Goal: Information Seeking & Learning: Learn about a topic

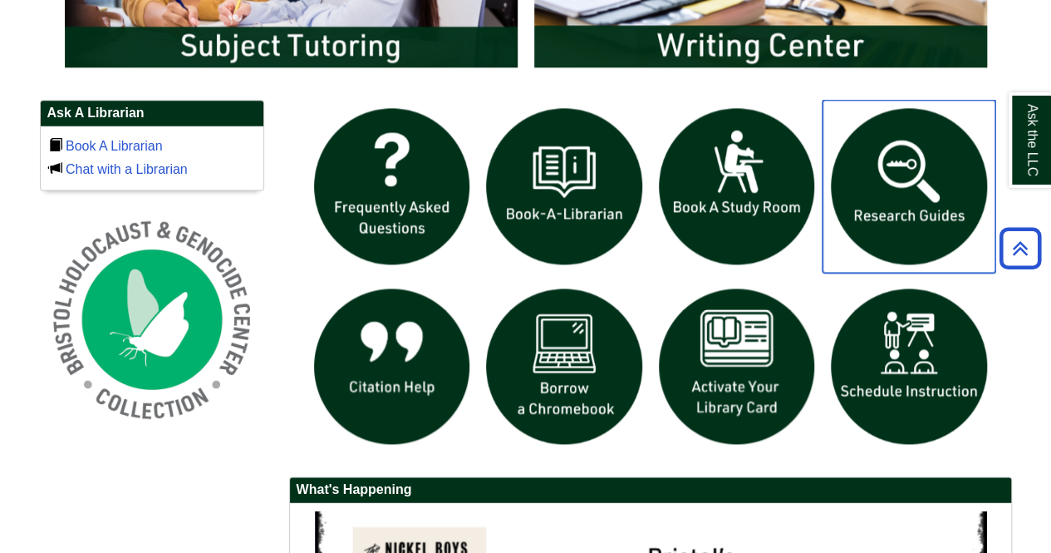
click at [907, 162] on img "slideshow" at bounding box center [909, 186] width 173 height 173
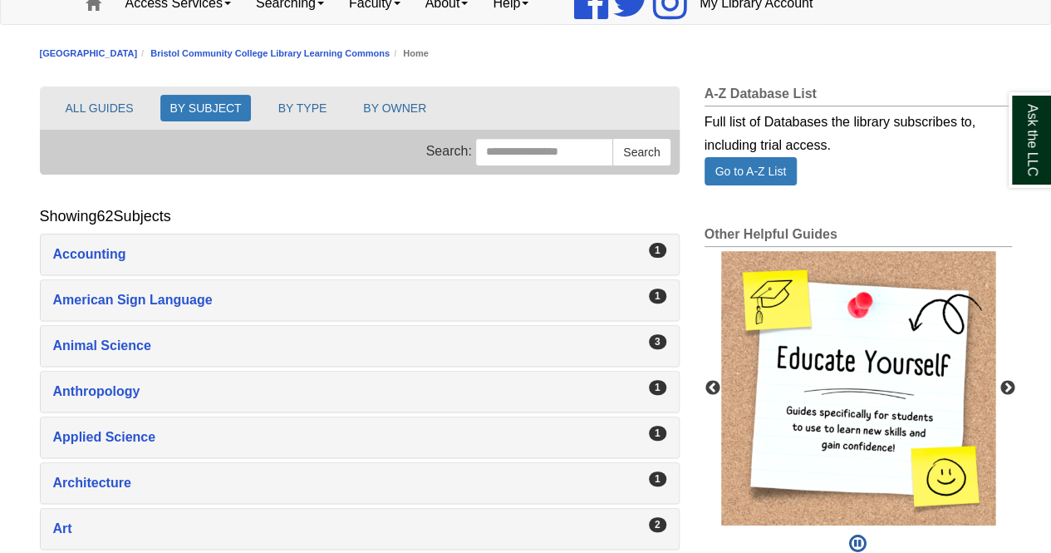
scroll to position [137, 0]
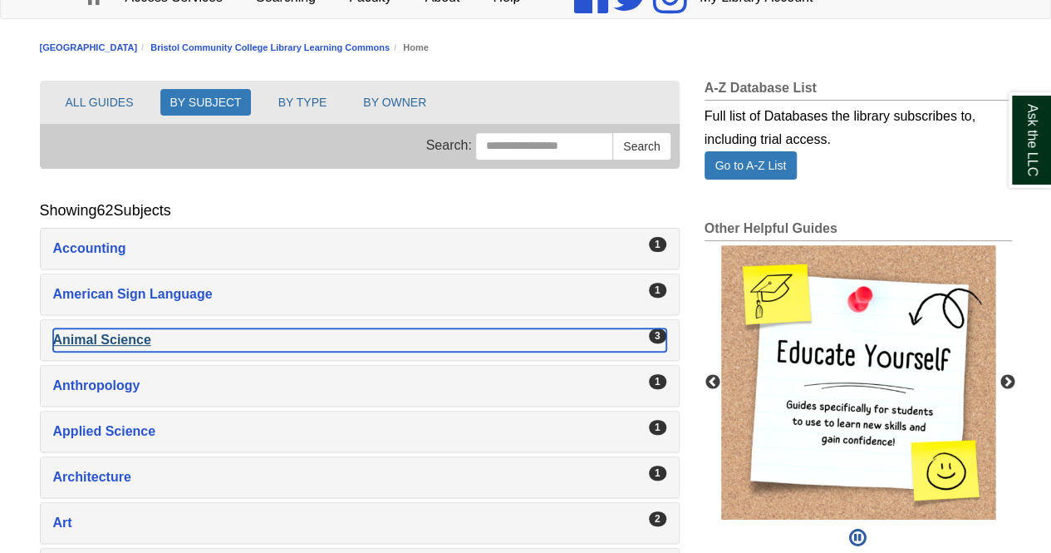
click at [248, 328] on div "Animal Science , 3 guides" at bounding box center [359, 339] width 613 height 23
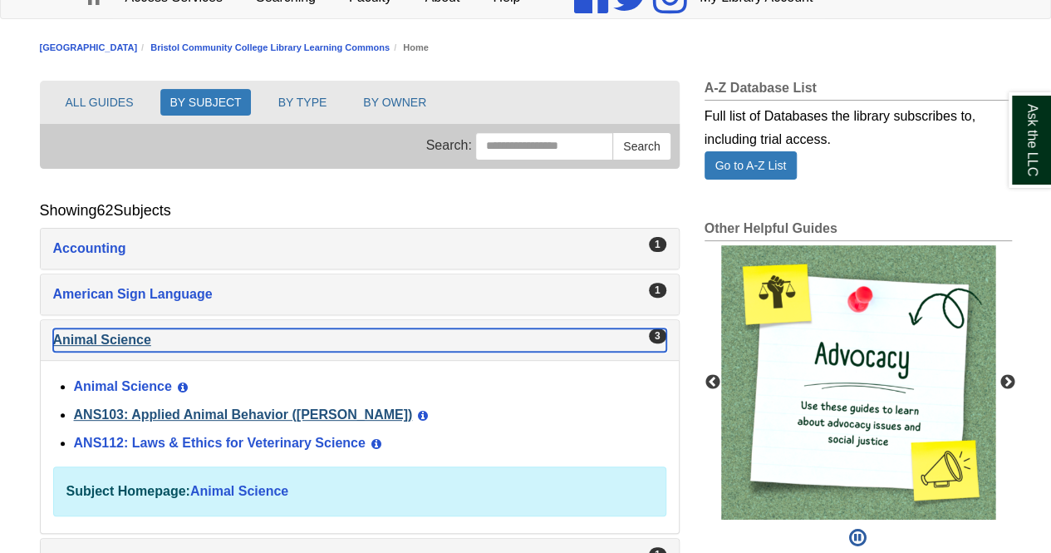
scroll to position [135, 0]
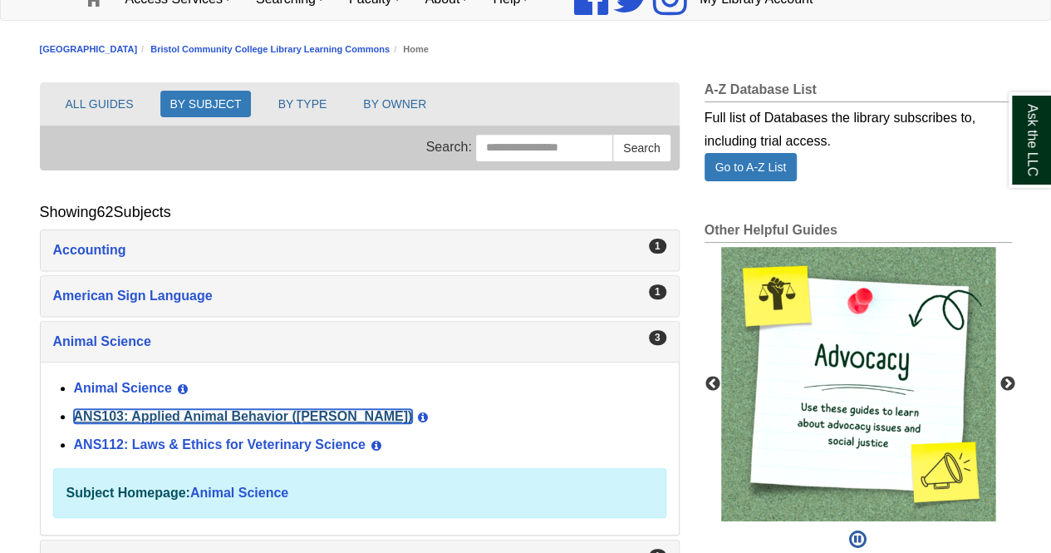
click at [210, 409] on link "ANS103: Applied Animal Behavior ([PERSON_NAME])" at bounding box center [243, 416] width 339 height 14
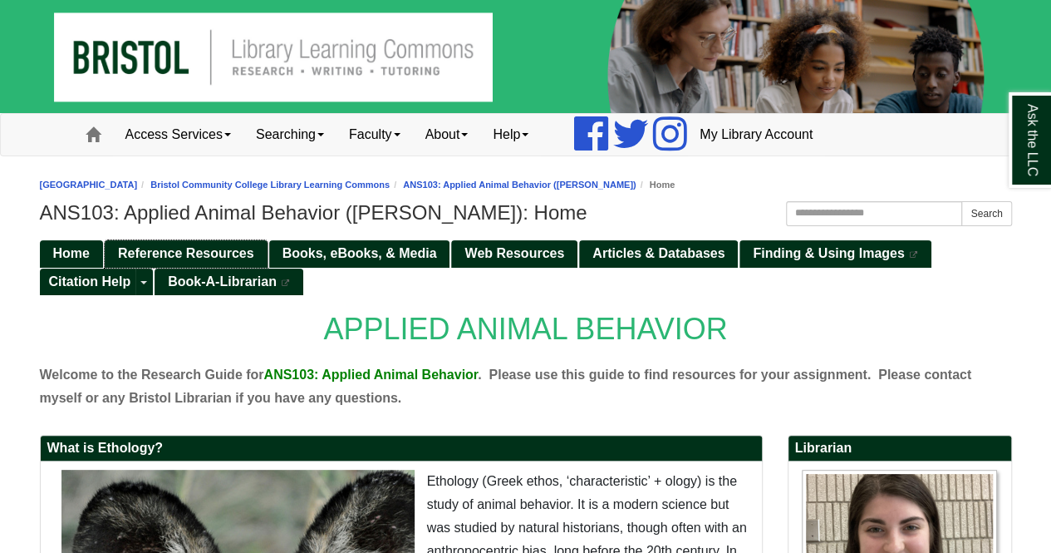
click at [226, 240] on link "Reference Resources" at bounding box center [186, 253] width 163 height 27
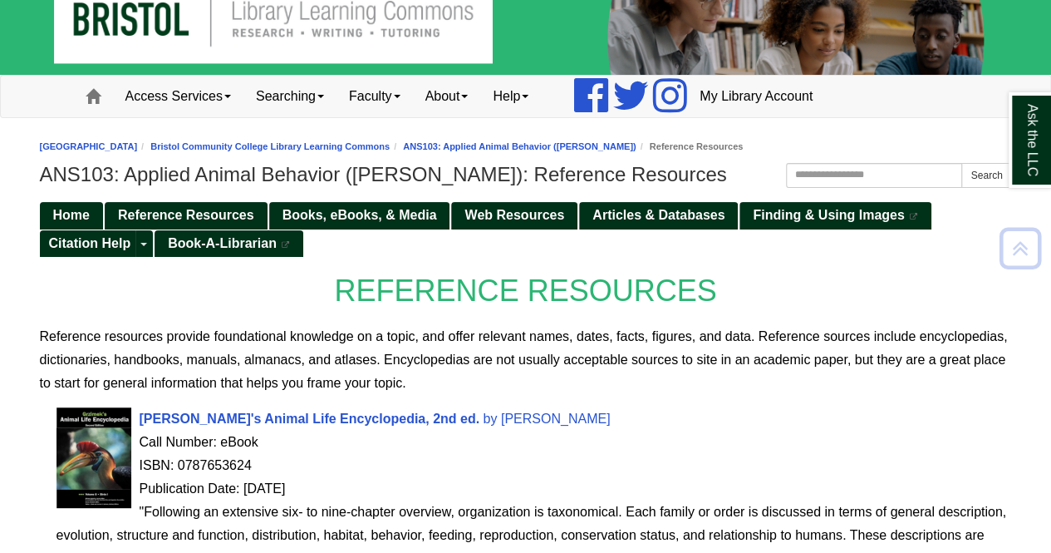
scroll to position [31, 0]
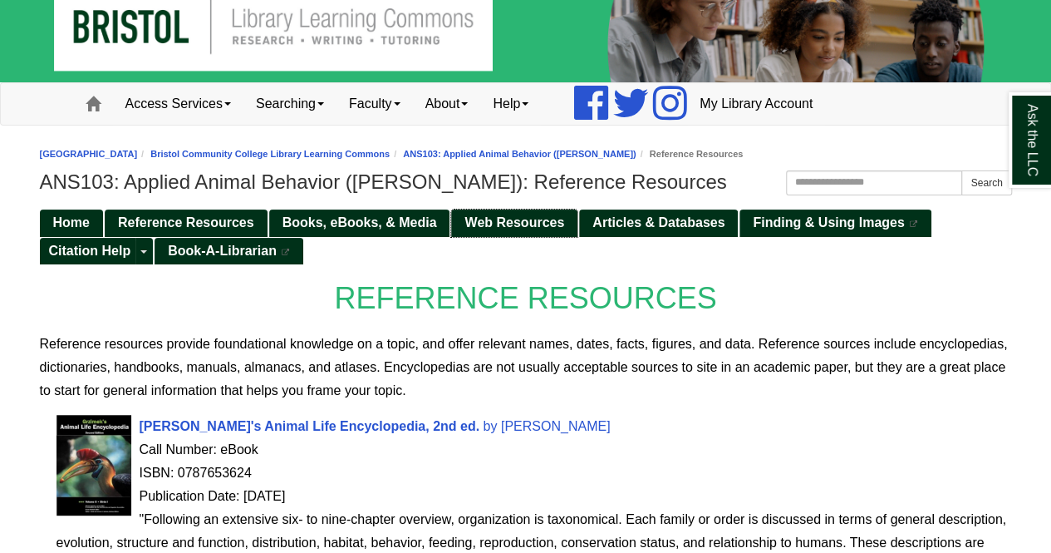
click at [554, 223] on span "Web Resources" at bounding box center [514, 222] width 100 height 14
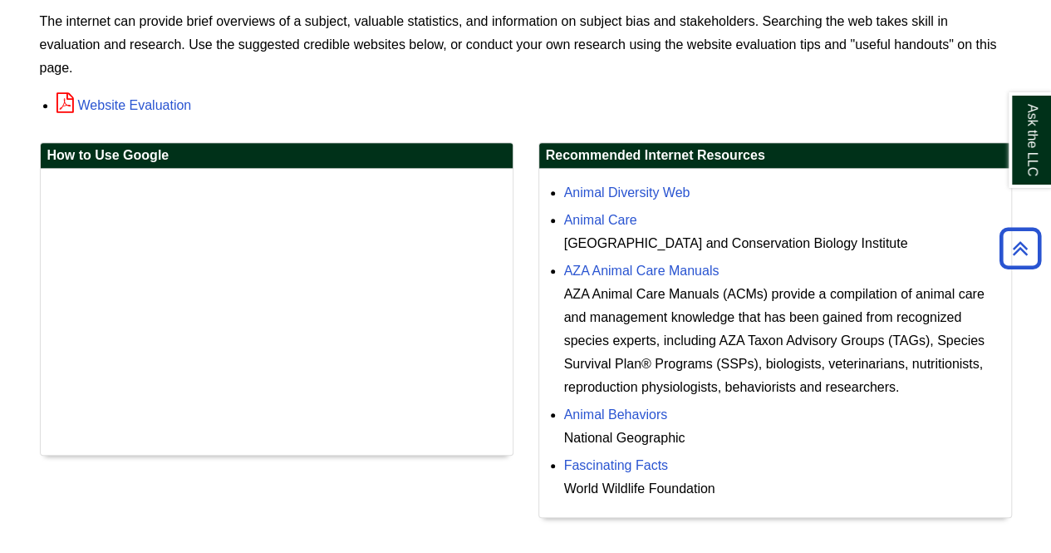
scroll to position [352, 0]
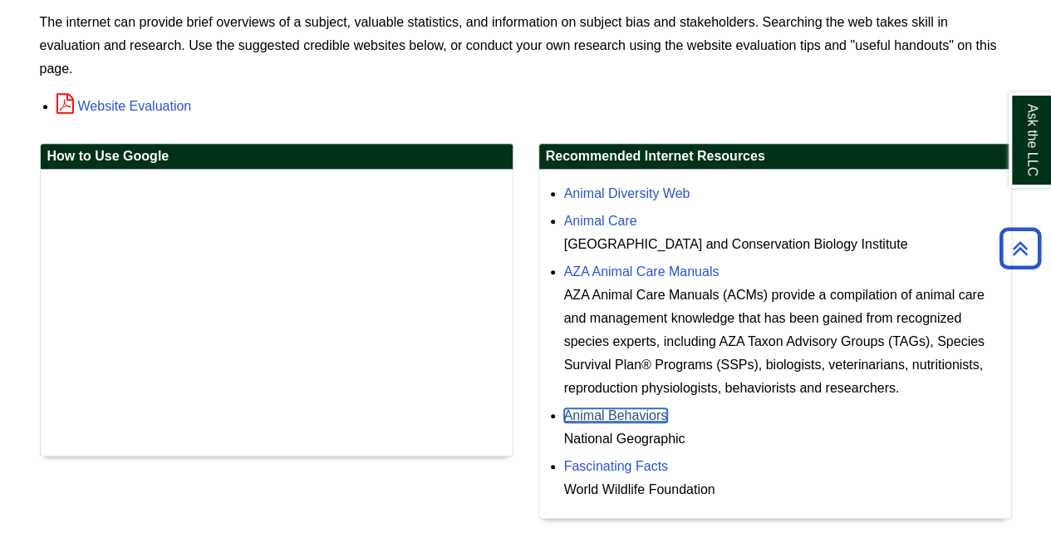
click at [645, 414] on link "Animal Behaviors" at bounding box center [616, 415] width 104 height 14
click at [620, 219] on link "Animal Care" at bounding box center [600, 221] width 73 height 14
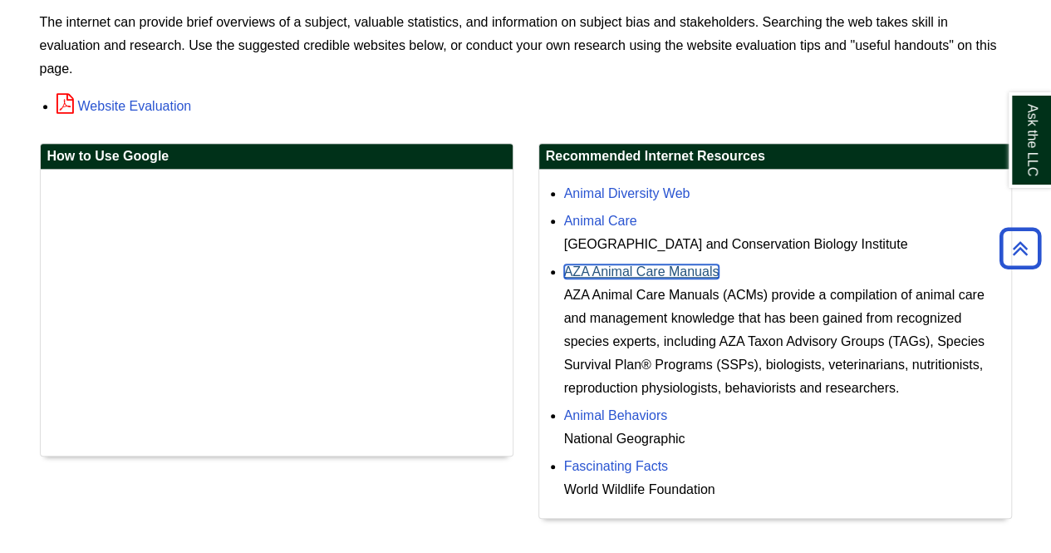
click at [693, 267] on link "AZA Animal Care Manuals" at bounding box center [641, 271] width 155 height 14
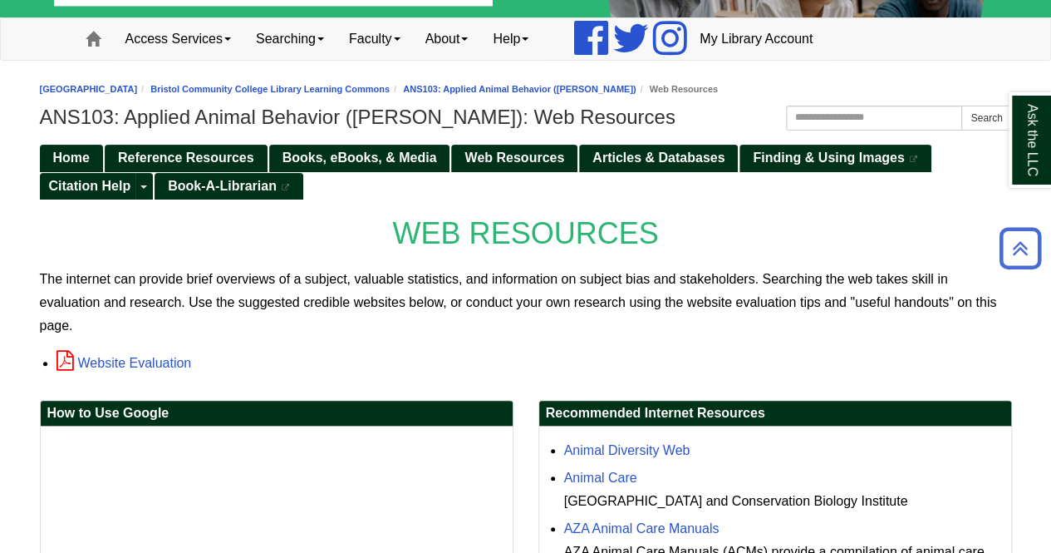
scroll to position [0, 0]
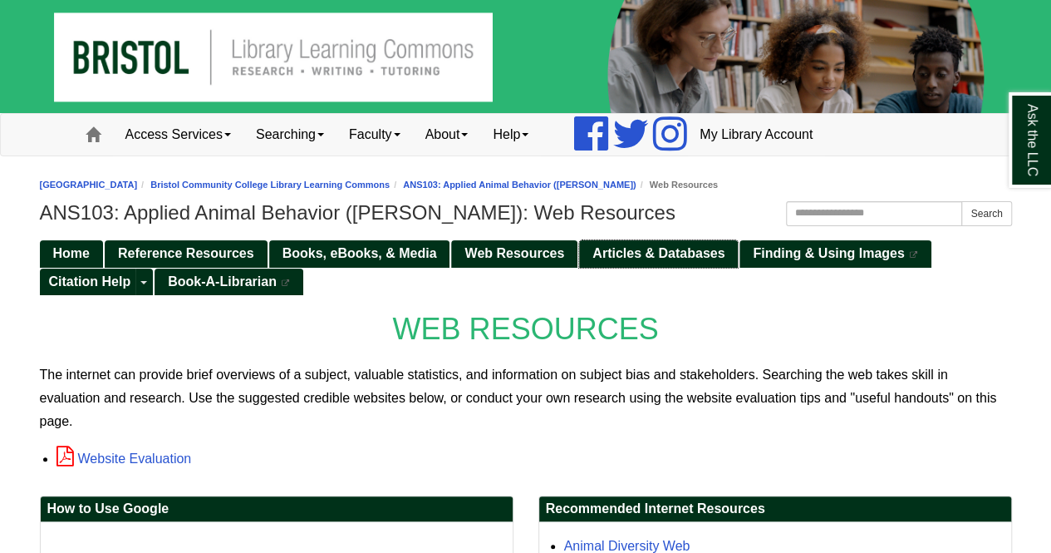
click at [608, 248] on span "Articles & Databases" at bounding box center [658, 253] width 132 height 14
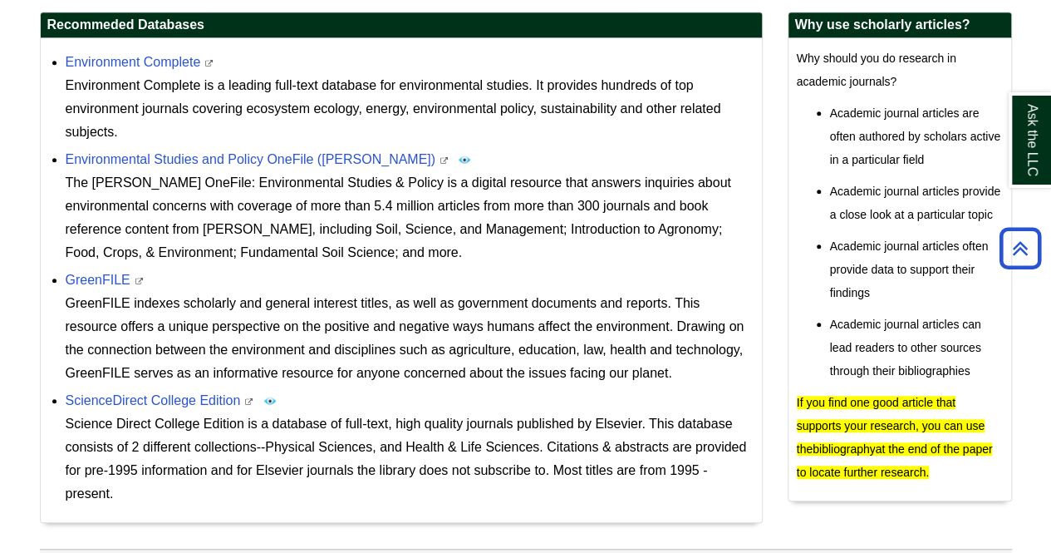
scroll to position [538, 0]
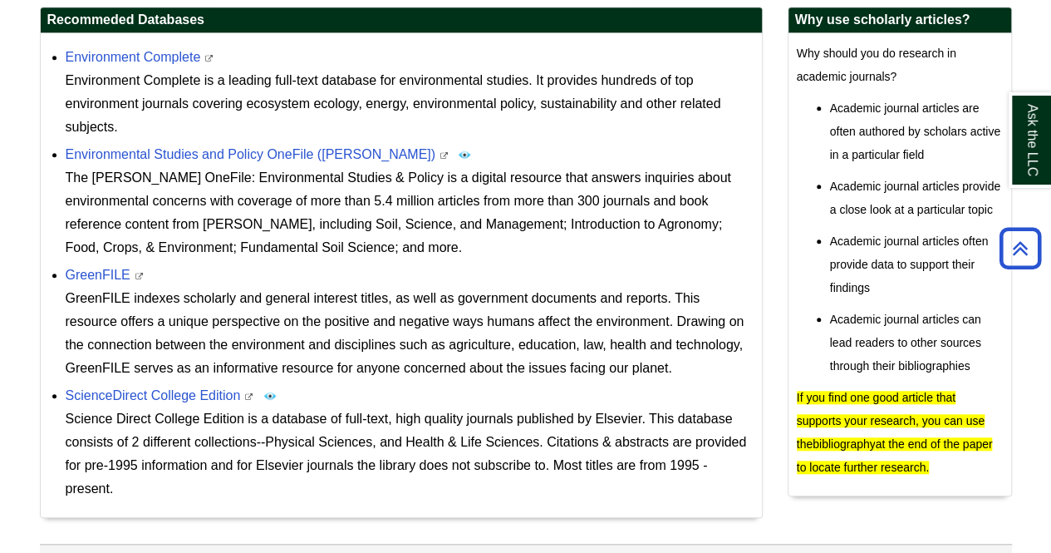
drag, startPoint x: 554, startPoint y: 337, endPoint x: 206, endPoint y: 97, distance: 422.9
click at [206, 97] on ul "Environment Complete This link opens in a new window Environment Complete is a …" at bounding box center [401, 271] width 705 height 459
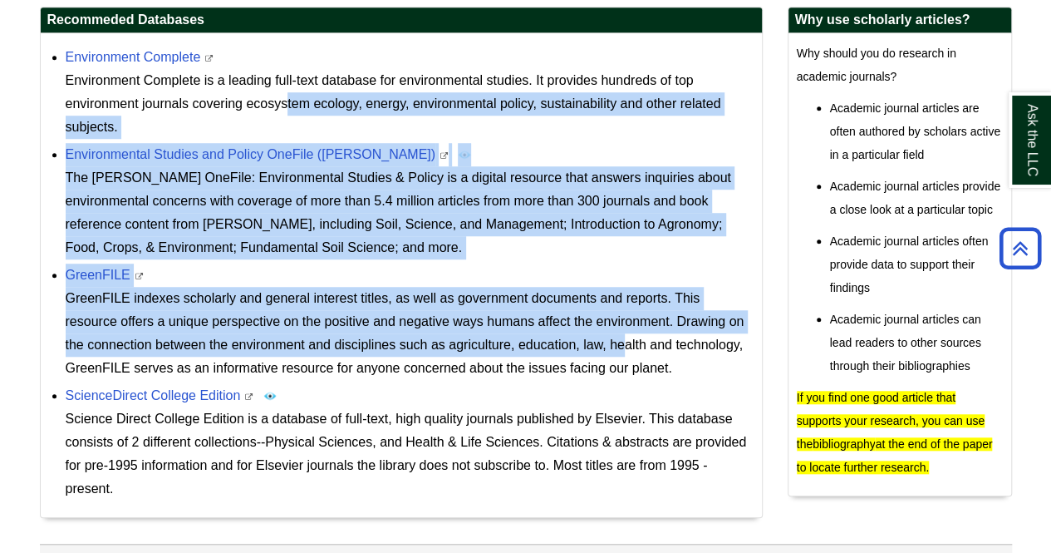
click at [429, 333] on div "GreenFILE indexes scholarly and general interest titles, as well as government …" at bounding box center [410, 333] width 688 height 93
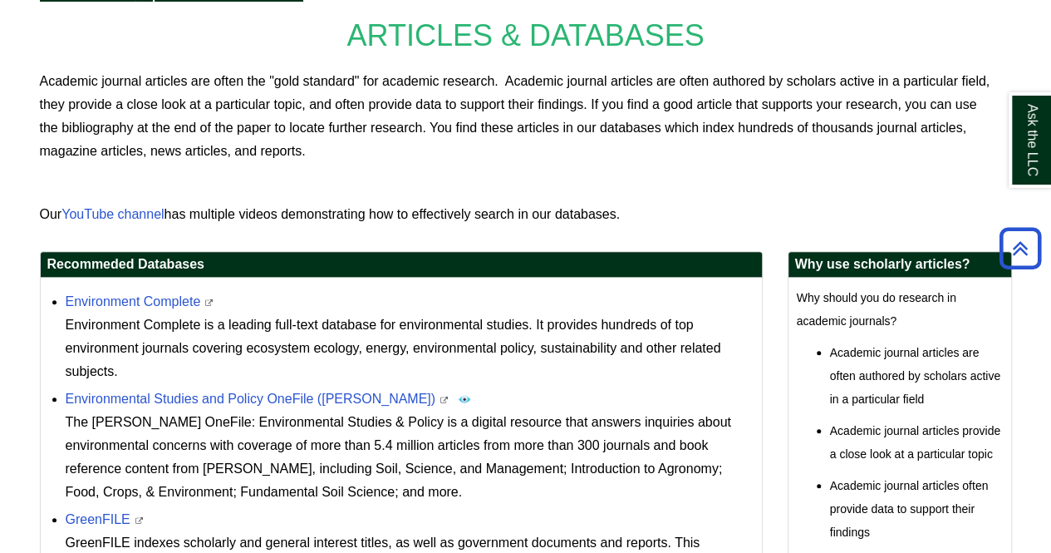
scroll to position [294, 0]
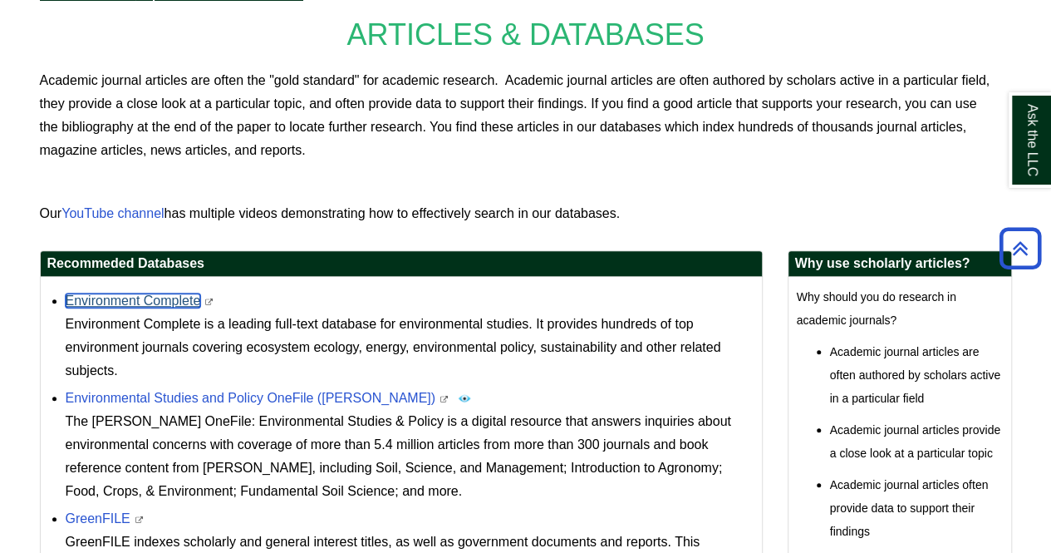
click at [174, 300] on link "Environment Complete" at bounding box center [133, 300] width 135 height 14
